Goal: Contribute content

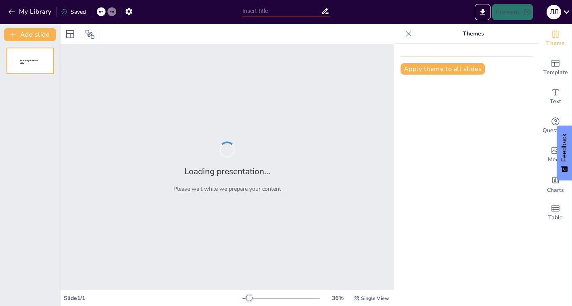
type input "Қазақстанның мәдени және тарихи мұрасы"
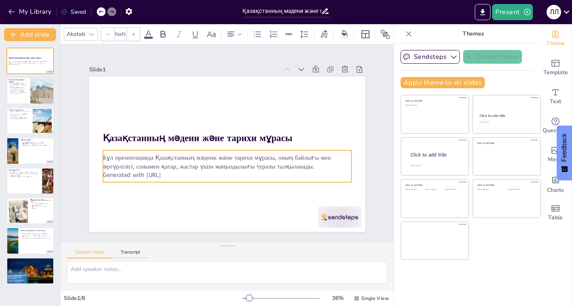
click at [181, 176] on p "Generated with [URL]" at bounding box center [217, 173] width 239 height 85
type input "32"
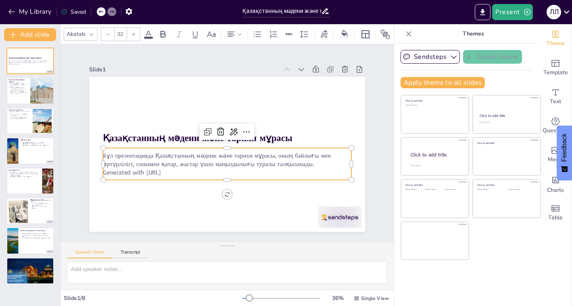
click at [180, 174] on p "Generated with [URL]" at bounding box center [203, 126] width 153 height 206
click at [41, 91] on div at bounding box center [42, 90] width 41 height 27
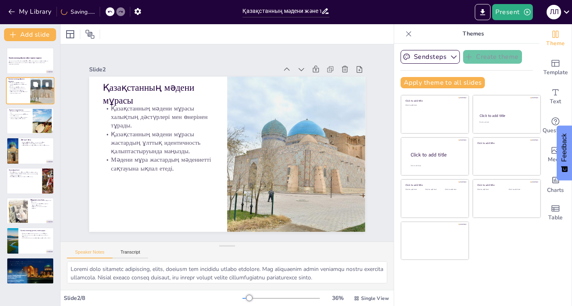
type textarea "Loremi dolo sitametc adipiscing, elits, doeiusm tem incididu utlabo etdolore. M…"
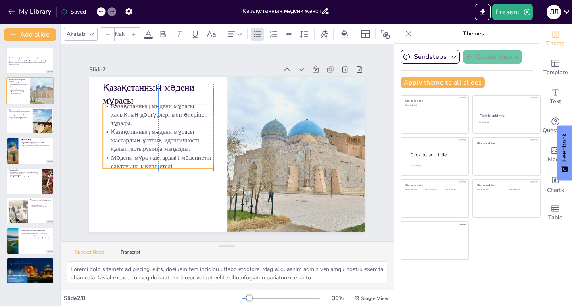
type input "32"
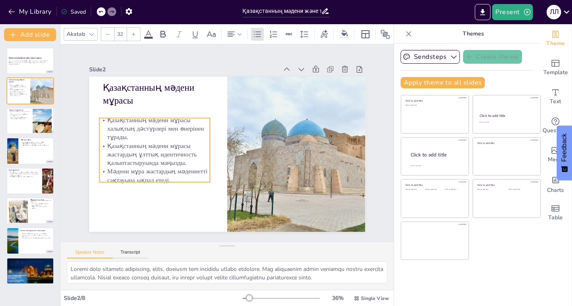
drag, startPoint x: 201, startPoint y: 132, endPoint x: 197, endPoint y: 144, distance: 12.3
click at [242, 142] on p "Қазақстанның мәдени мұрасы жастардың ұлттық идентичность қалыптастыруында маңыз…" at bounding box center [298, 123] width 113 height 37
drag, startPoint x: 45, startPoint y: 117, endPoint x: 72, endPoint y: 110, distance: 27.9
click at [45, 117] on icon at bounding box center [47, 115] width 6 height 6
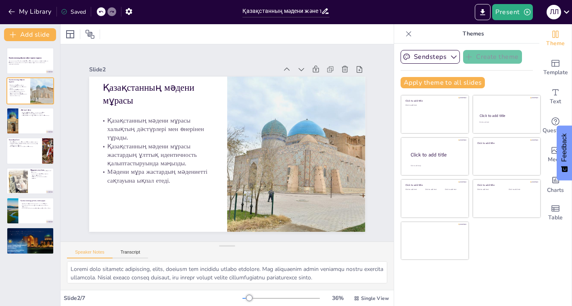
click at [104, 13] on div at bounding box center [101, 11] width 9 height 9
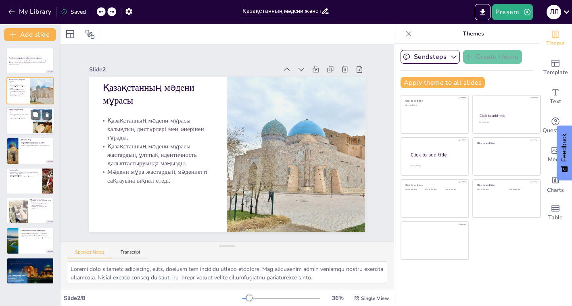
click at [19, 113] on p "Қазақстанда көптеген тарихи ескерткіштер бар." at bounding box center [19, 112] width 22 height 3
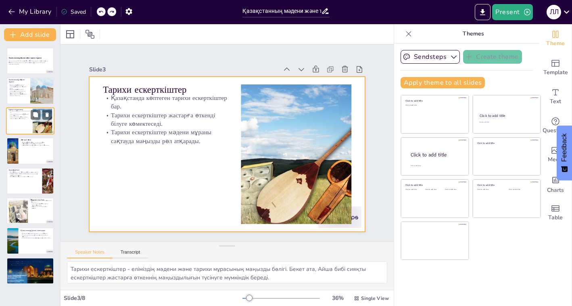
click at [30, 124] on div at bounding box center [30, 120] width 48 height 27
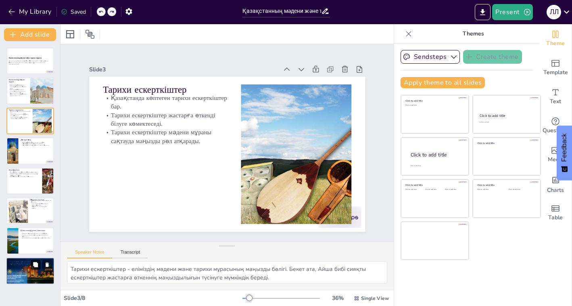
click at [32, 263] on button at bounding box center [36, 265] width 10 height 10
type textarea "Қазақстанның мәдени және тарихи мұрасын сақтау жастардың міндеті. Олар өз еліні…"
